Goal: Complete application form

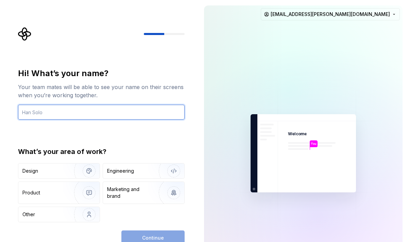
click at [96, 114] on input "text" at bounding box center [101, 112] width 167 height 15
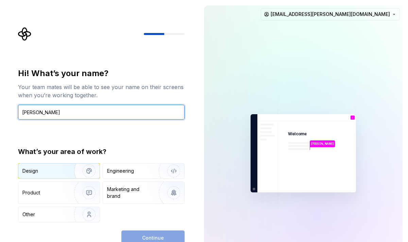
type input "[PERSON_NAME]"
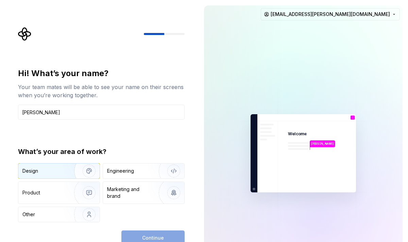
click at [71, 170] on img "button" at bounding box center [85, 171] width 44 height 46
click at [164, 235] on button "Continue" at bounding box center [152, 238] width 63 height 15
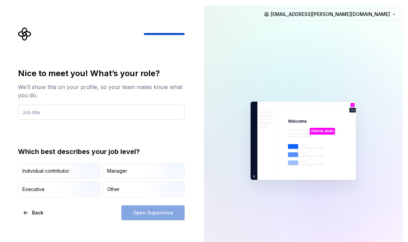
click at [121, 115] on input "text" at bounding box center [101, 112] width 167 height 15
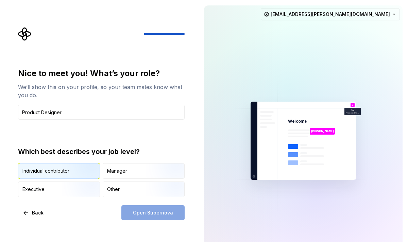
type input "Product Designer"
click at [85, 177] on img "button" at bounding box center [84, 180] width 44 height 46
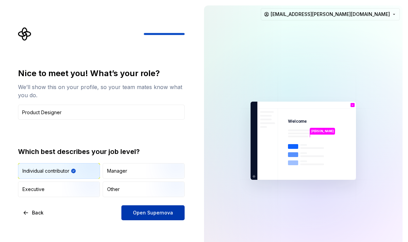
click at [134, 209] on button "Open Supernova" at bounding box center [152, 212] width 63 height 15
